Goal: Transaction & Acquisition: Obtain resource

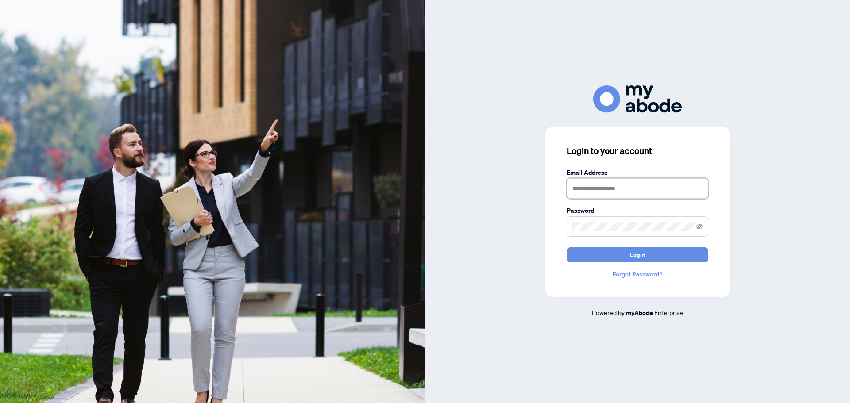
click at [609, 190] on input "text" at bounding box center [638, 188] width 142 height 20
type input "**********"
click at [567, 247] on button "Login" at bounding box center [638, 254] width 142 height 15
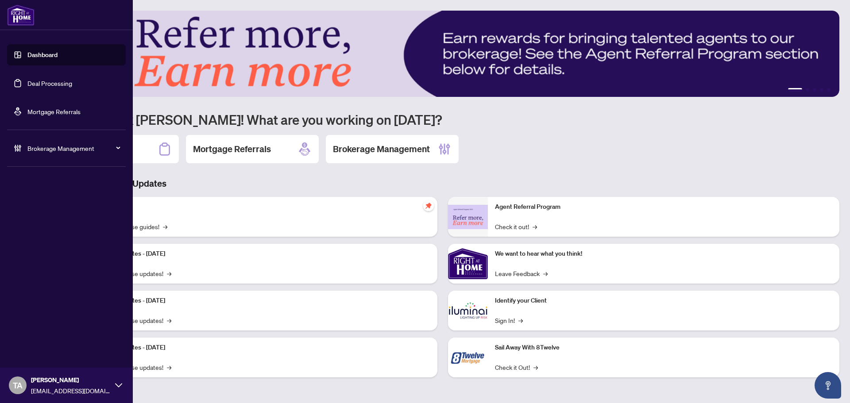
click at [27, 82] on link "Deal Processing" at bounding box center [49, 83] width 45 height 8
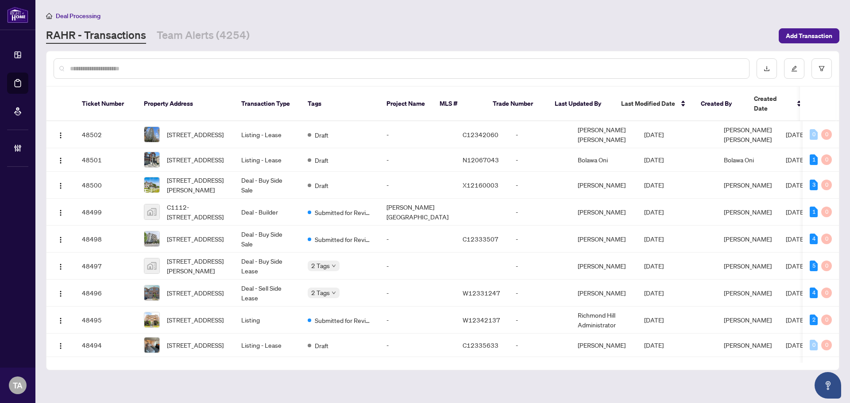
click at [316, 70] on input "text" at bounding box center [406, 69] width 672 height 10
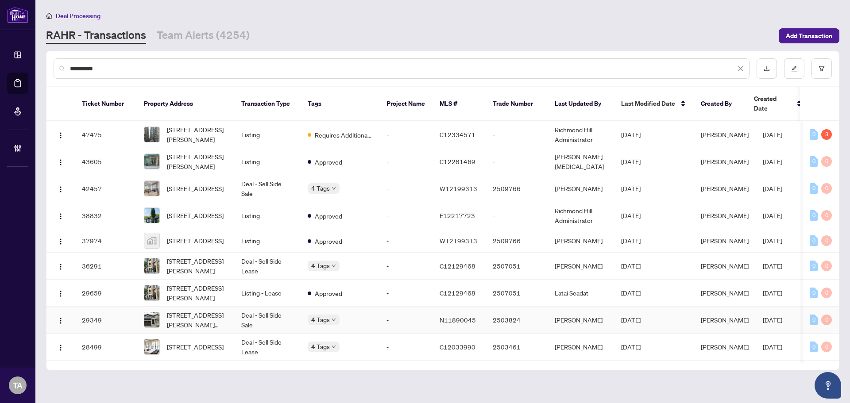
type input "**********"
click at [266, 312] on td "Deal - Sell Side Sale" at bounding box center [267, 320] width 66 height 27
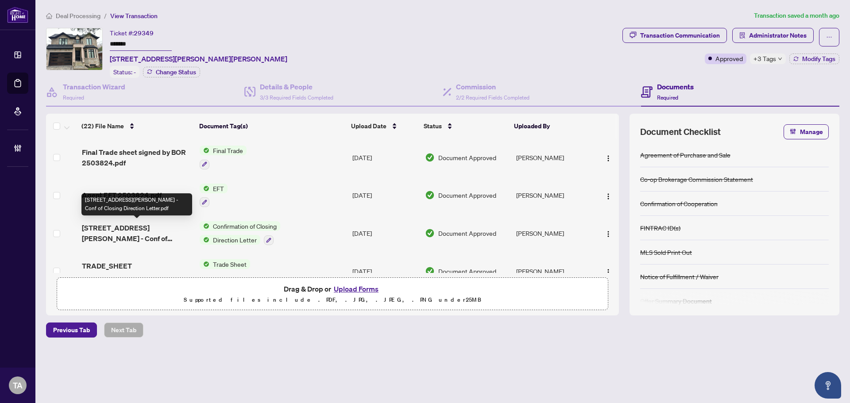
click at [151, 231] on span "[STREET_ADDRESS][PERSON_NAME] - Conf of Closing Direction Letter.pdf" at bounding box center [137, 233] width 111 height 21
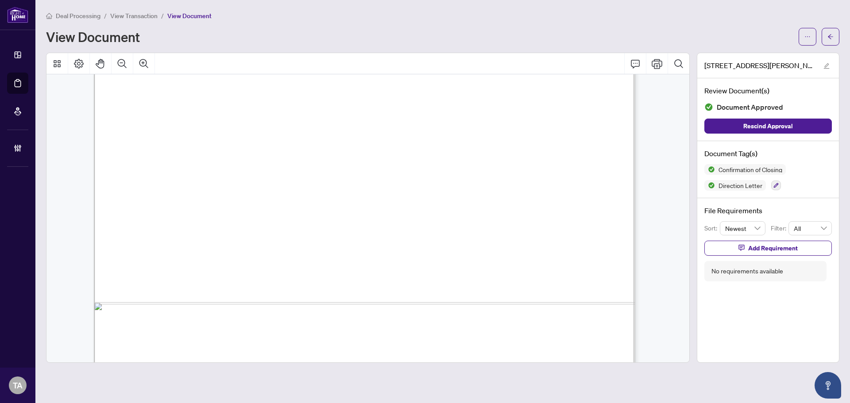
scroll to position [1247, 0]
click at [828, 39] on icon "arrow-left" at bounding box center [830, 37] width 6 height 6
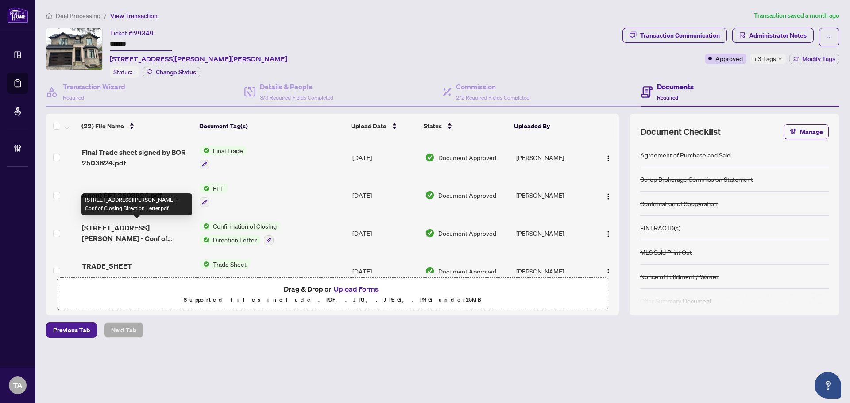
scroll to position [103, 0]
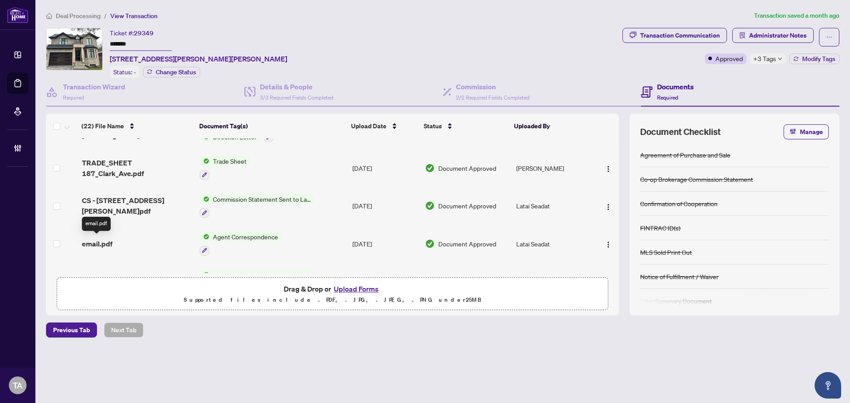
click at [93, 241] on span "email.pdf" at bounding box center [97, 244] width 31 height 11
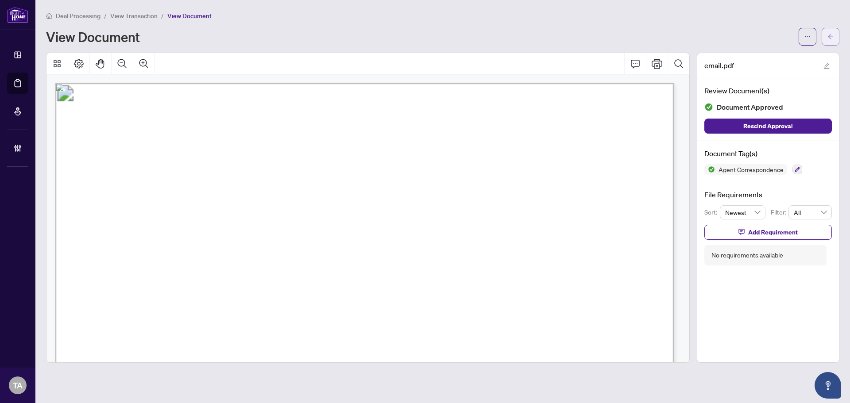
click at [834, 38] on button "button" at bounding box center [831, 37] width 18 height 18
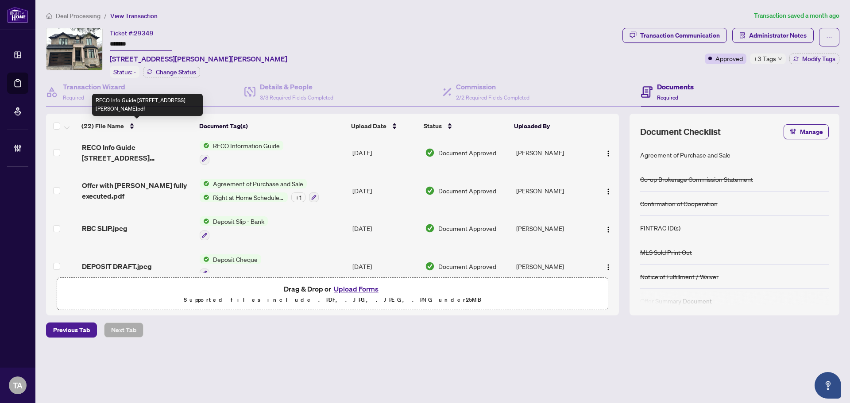
scroll to position [517, 0]
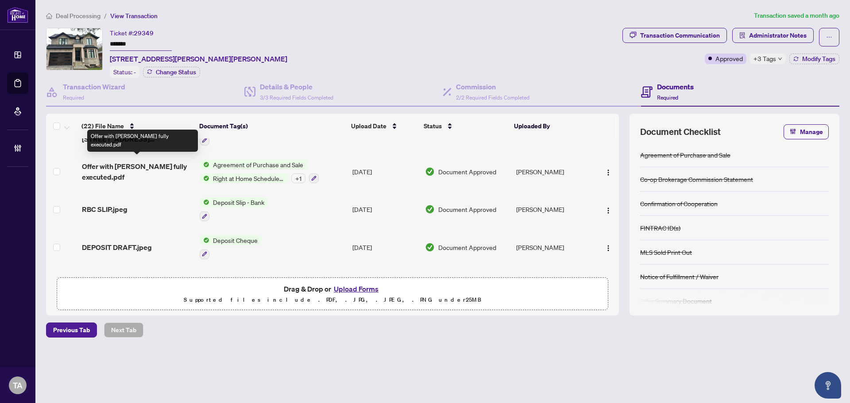
click at [135, 162] on span "Offer with [PERSON_NAME] fully executed.pdf" at bounding box center [137, 171] width 111 height 21
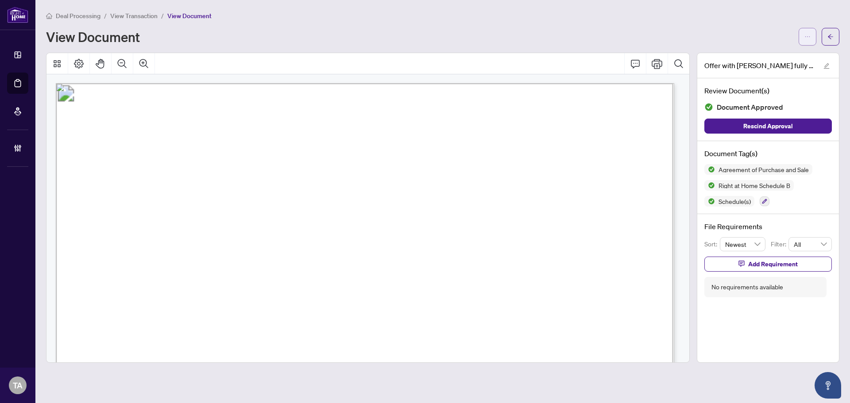
click at [808, 35] on icon "ellipsis" at bounding box center [807, 37] width 6 height 6
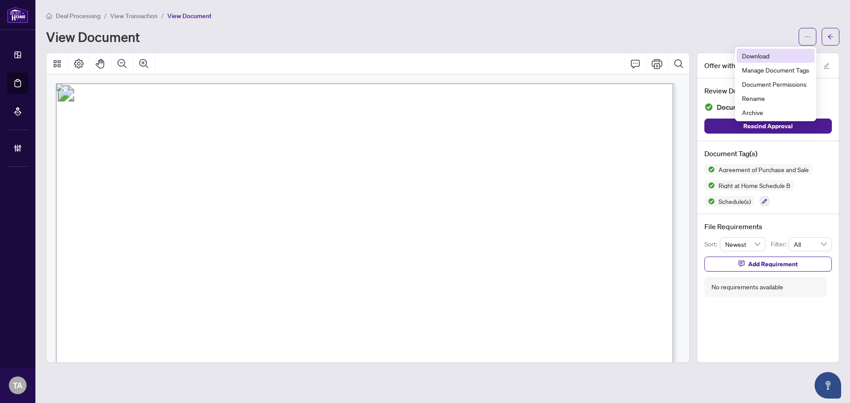
click at [749, 56] on span "Download" at bounding box center [775, 56] width 67 height 10
click at [830, 34] on icon "arrow-left" at bounding box center [830, 37] width 6 height 6
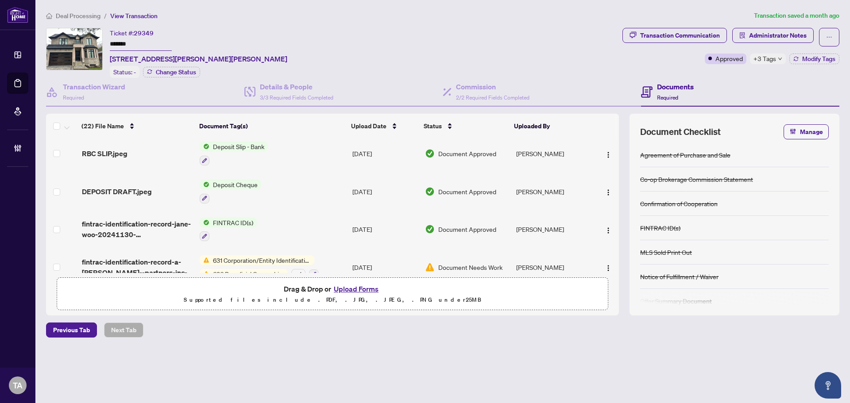
scroll to position [620, 0]
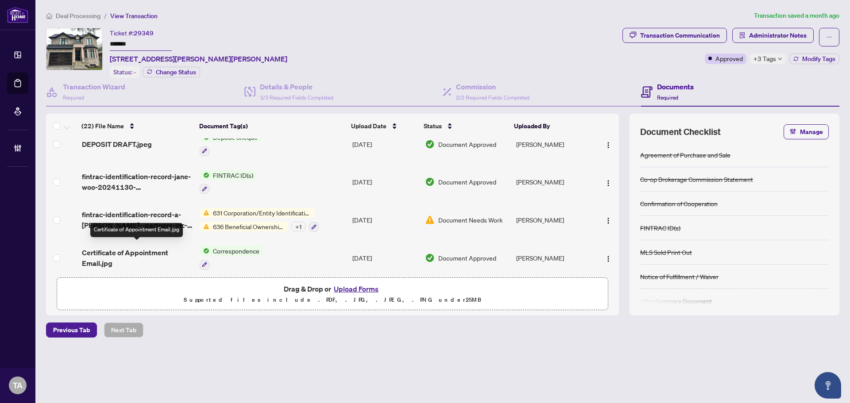
click at [142, 249] on span "Certificate of Appointment Email.jpg" at bounding box center [137, 257] width 111 height 21
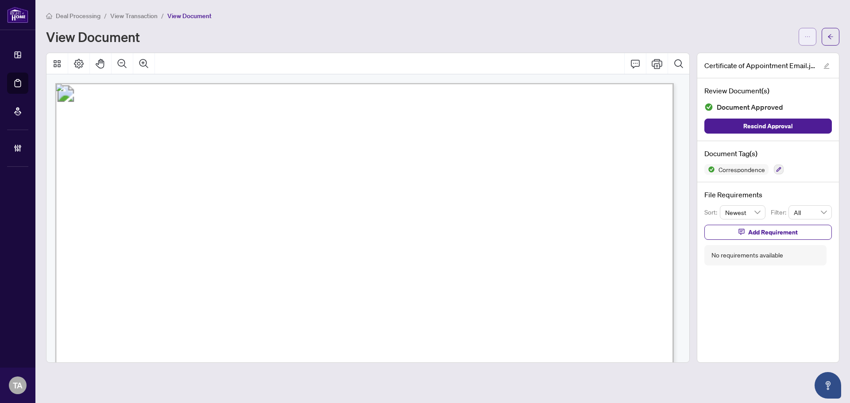
click at [811, 35] on button "button" at bounding box center [808, 37] width 18 height 18
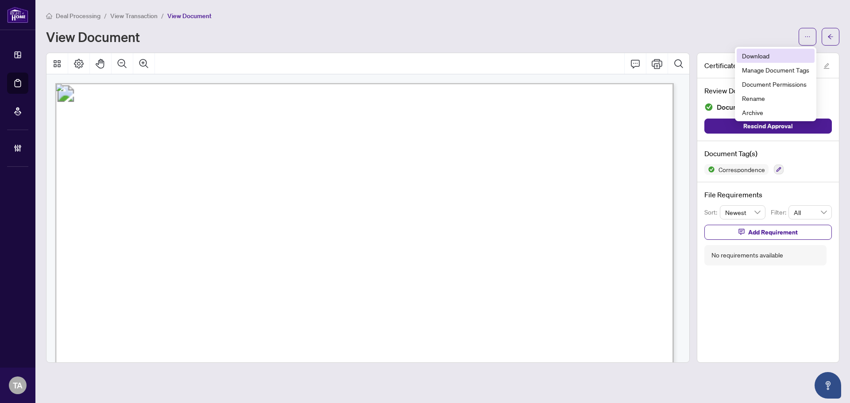
click at [784, 58] on span "Download" at bounding box center [775, 56] width 67 height 10
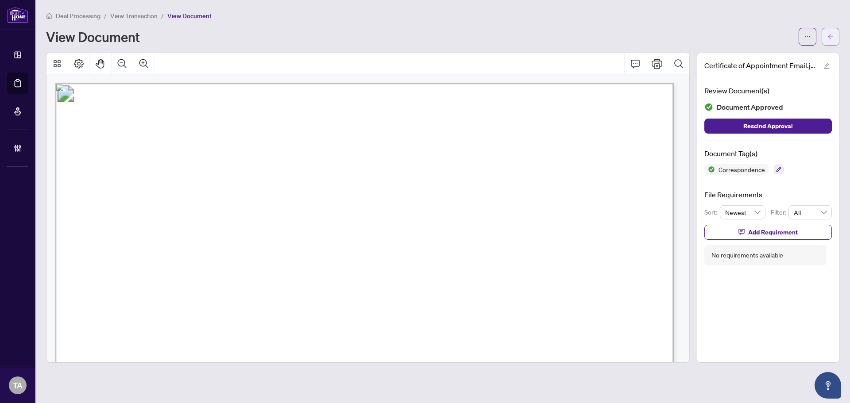
click at [829, 34] on icon "arrow-left" at bounding box center [830, 37] width 6 height 6
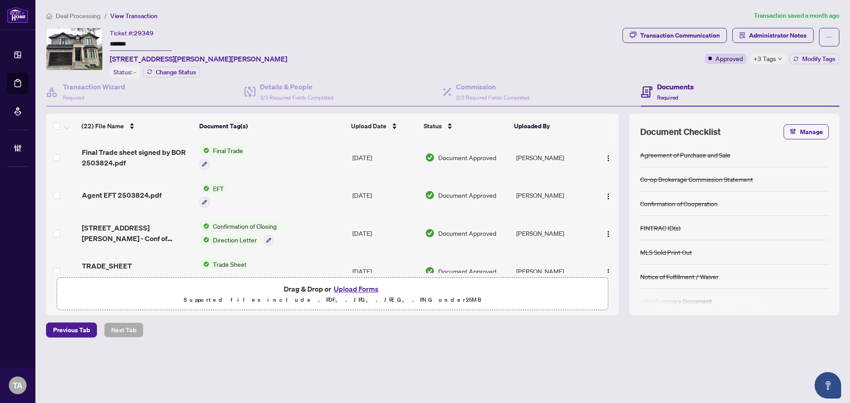
scroll to position [699, 0]
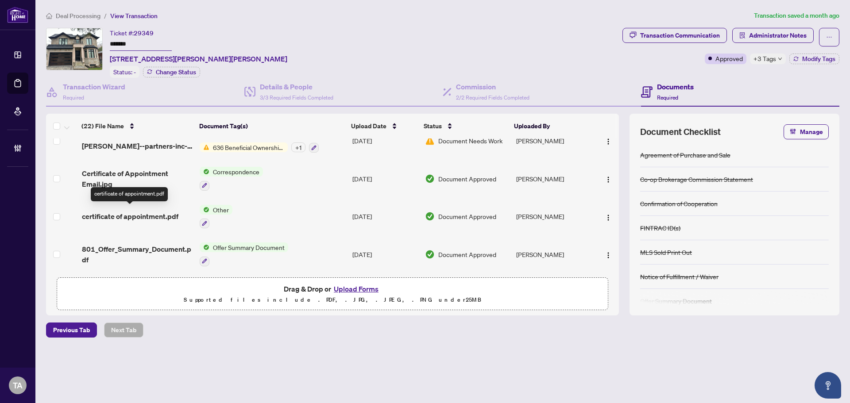
click at [142, 211] on span "certificate of appointment.pdf" at bounding box center [130, 216] width 97 height 11
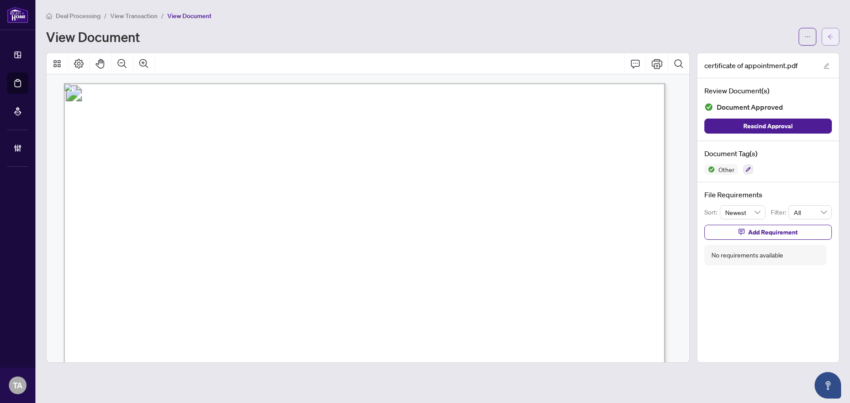
click at [830, 38] on icon "arrow-left" at bounding box center [830, 36] width 5 height 5
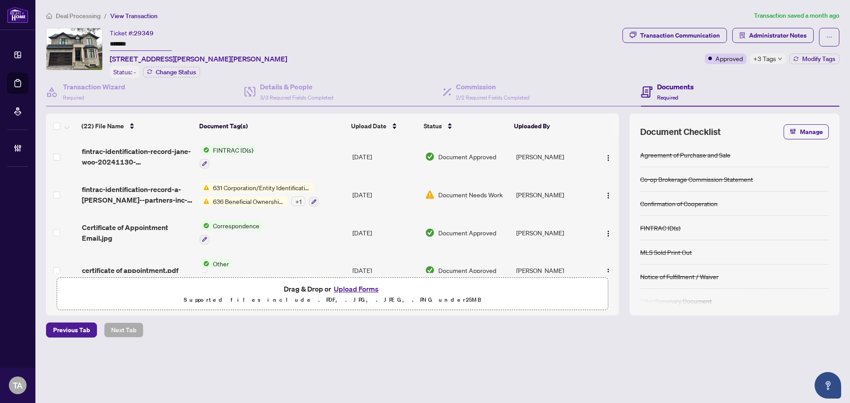
scroll to position [699, 0]
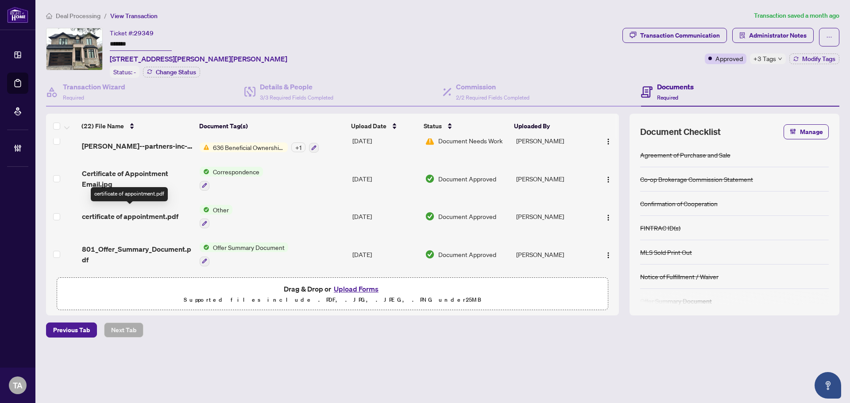
click at [136, 211] on span "certificate of appointment.pdf" at bounding box center [130, 216] width 97 height 11
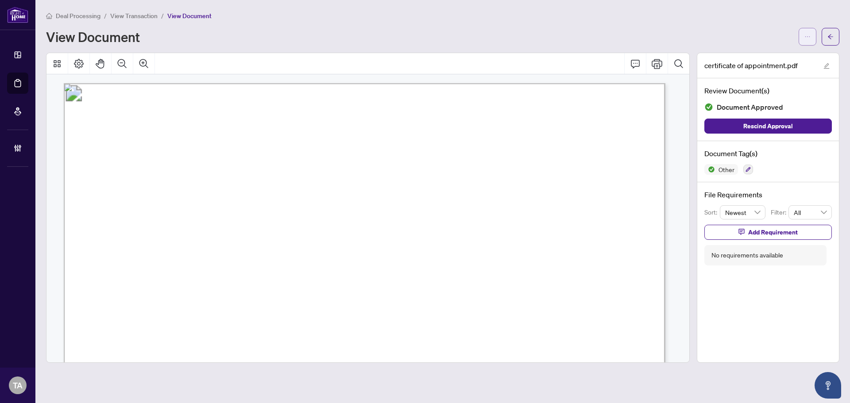
click at [809, 31] on span "button" at bounding box center [807, 37] width 6 height 14
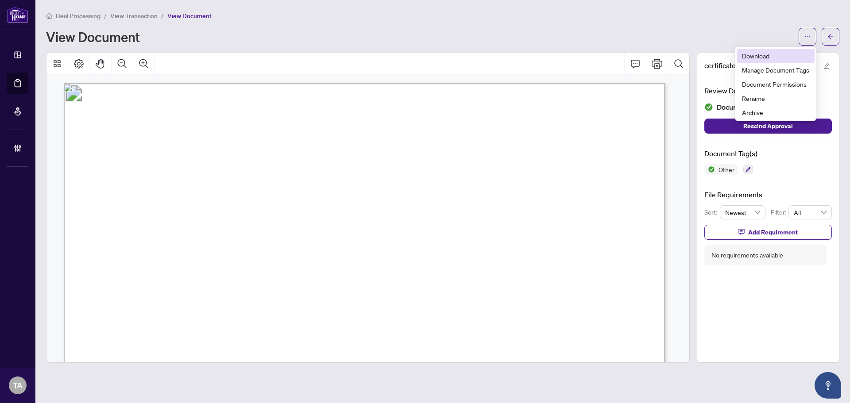
click at [765, 55] on span "Download" at bounding box center [775, 56] width 67 height 10
click at [550, 22] on div "Deal Processing / View Transaction / View Document View Document" at bounding box center [442, 28] width 793 height 35
